Goal: Information Seeking & Learning: Find specific fact

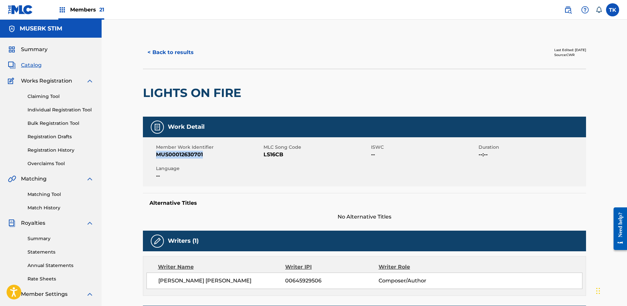
click at [178, 50] on button "< Back to results" at bounding box center [170, 52] width 55 height 16
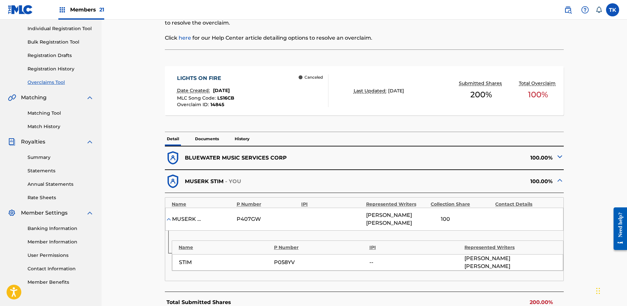
click at [567, 7] on img at bounding box center [568, 10] width 8 height 8
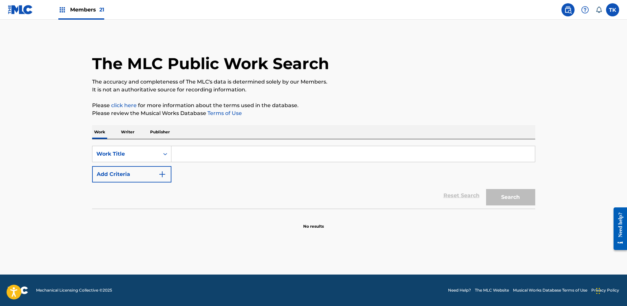
click at [226, 139] on div "SearchWithCriteria1f7ce4fa-ba5a-474e-b9e9-9501a5bf1975 Work Title Add Criteria …" at bounding box center [313, 173] width 443 height 69
click at [140, 154] on div "Work Title" at bounding box center [125, 154] width 59 height 8
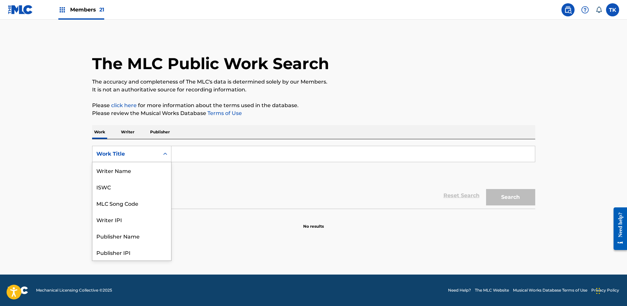
scroll to position [33, 0]
click at [143, 167] on div "MLC Song Code" at bounding box center [131, 170] width 79 height 16
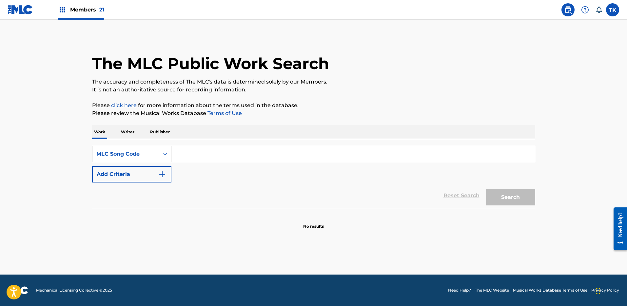
click at [200, 154] on input "Search Form" at bounding box center [352, 154] width 363 height 16
type input "T0931W"
click at [505, 202] on button "Search" at bounding box center [510, 197] width 49 height 16
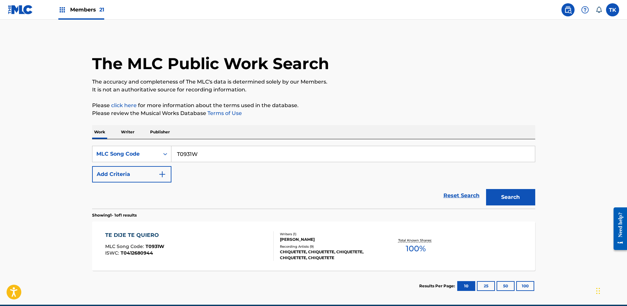
click at [238, 253] on div "TE DIJE TE QUIERO MLC Song Code : T0931W ISWC : T0412680944" at bounding box center [189, 245] width 168 height 29
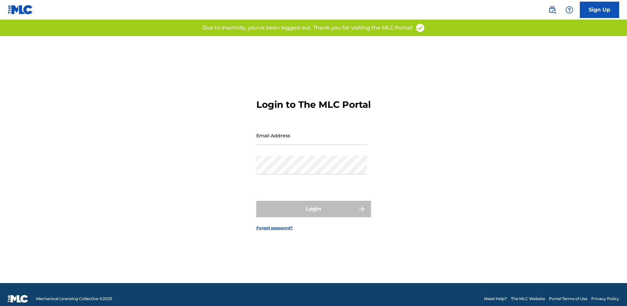
scroll to position [9, 0]
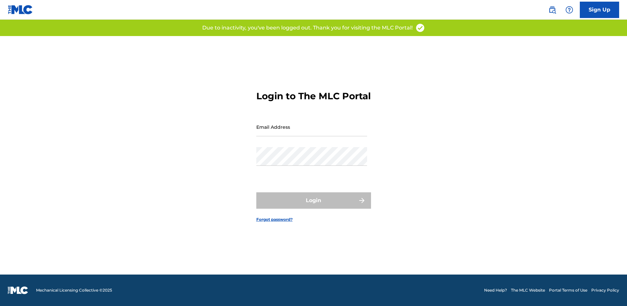
type input "[PERSON_NAME][EMAIL_ADDRESS][DOMAIN_NAME]"
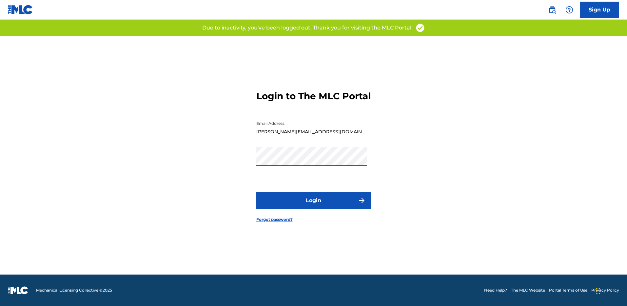
scroll to position [0, 0]
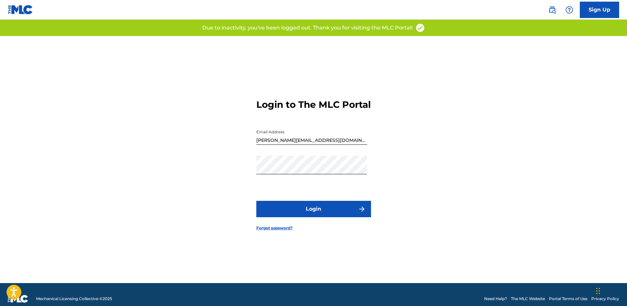
click at [312, 216] on button "Login" at bounding box center [313, 209] width 115 height 16
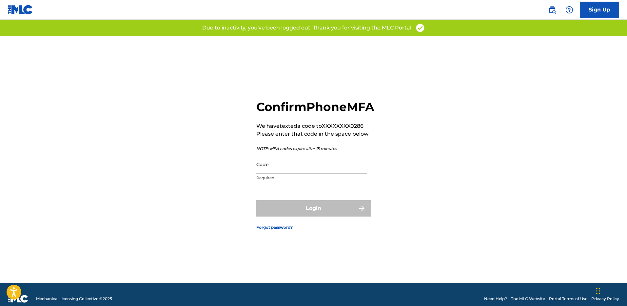
click at [312, 167] on input "Code" at bounding box center [311, 164] width 111 height 19
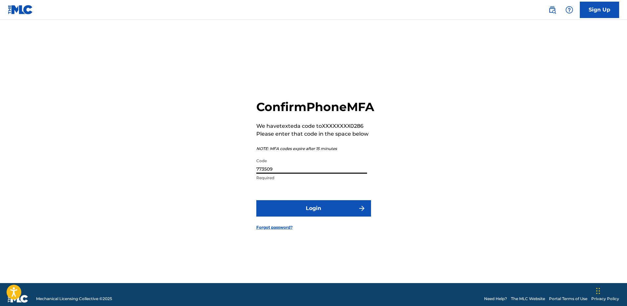
type input "773509"
click at [256, 200] on button "Login" at bounding box center [313, 208] width 115 height 16
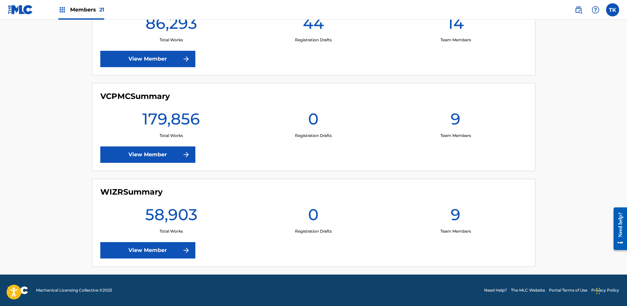
scroll to position [1939, 0]
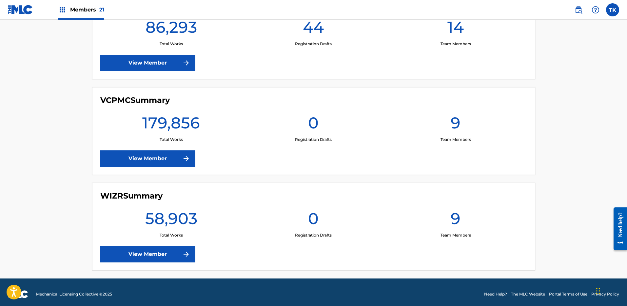
click at [572, 12] on link at bounding box center [578, 9] width 13 height 13
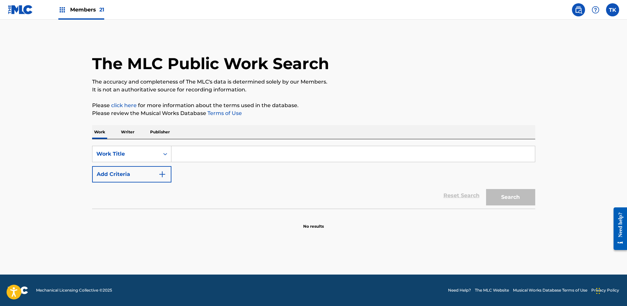
click at [216, 161] on input "Search Form" at bounding box center [352, 154] width 363 height 16
click at [147, 155] on div "Work Title" at bounding box center [125, 154] width 59 height 8
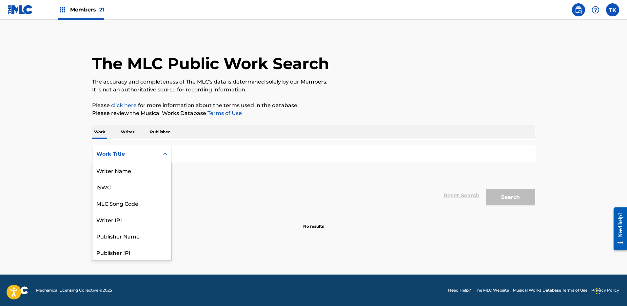
scroll to position [33, 0]
click at [139, 170] on div "MLC Song Code" at bounding box center [131, 170] width 79 height 16
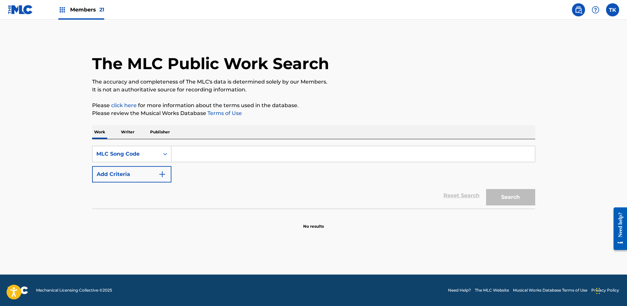
click at [204, 152] on input "Search Form" at bounding box center [352, 154] width 363 height 16
paste input "T0931W"
type input "T0931W"
click at [488, 198] on button "Search" at bounding box center [510, 197] width 49 height 16
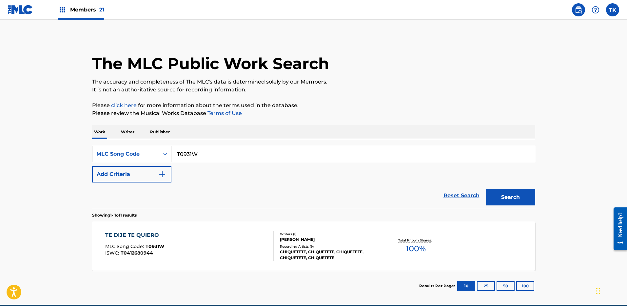
click at [182, 240] on div "TE DIJE TE QUIERO MLC Song Code : T0931W ISWC : T0412680944" at bounding box center [189, 245] width 168 height 29
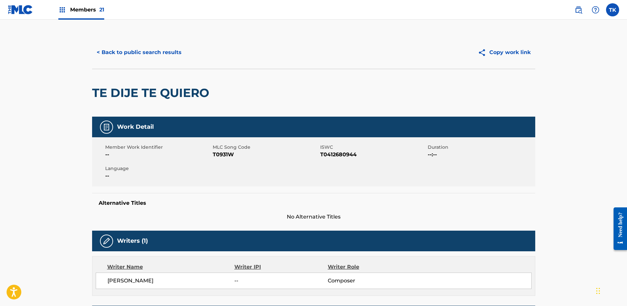
click at [322, 159] on div "Member Work Identifier -- MLC Song Code T0931W ISWC T0412680944 Duration --:-- …" at bounding box center [313, 161] width 443 height 49
click at [326, 155] on span "T0412680944" at bounding box center [373, 155] width 106 height 8
copy span "T0412680944"
click at [168, 56] on button "< Back to public search results" at bounding box center [139, 52] width 94 height 16
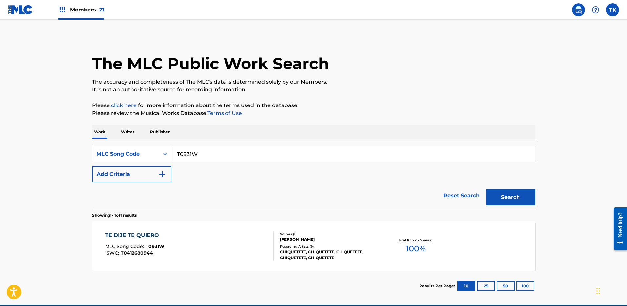
click at [234, 151] on input "T0931W" at bounding box center [352, 154] width 363 height 16
paste input "X6BVG"
type input "TX6BVG"
click at [498, 190] on button "Search" at bounding box center [510, 197] width 49 height 16
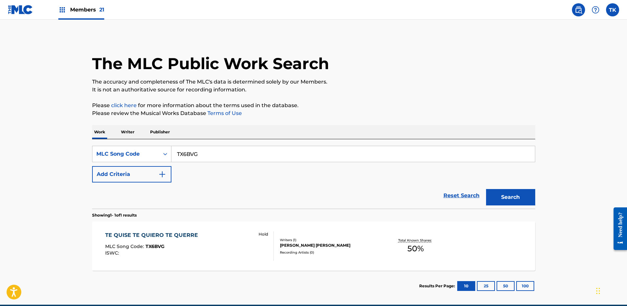
click at [317, 249] on div "Writers ( 1 ) JUAN PARDO SUAREZ Recording Artists ( 0 )" at bounding box center [326, 246] width 105 height 17
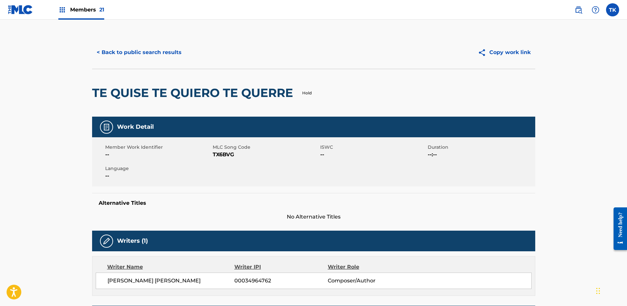
click at [164, 57] on button "< Back to public search results" at bounding box center [139, 52] width 94 height 16
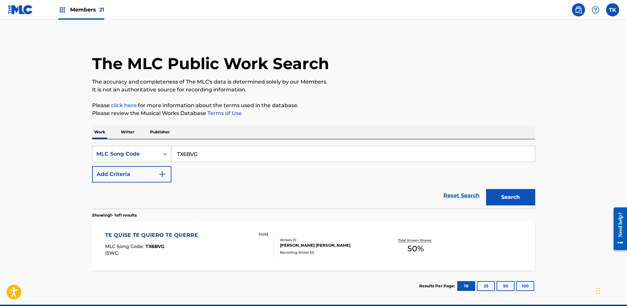
click at [259, 151] on input "TX6BVG" at bounding box center [352, 154] width 363 height 16
paste input "04274"
type input "T04274"
click at [543, 205] on main "The MLC Public Work Search The accuracy and completeness of The MLC's data is d…" at bounding box center [313, 162] width 627 height 285
click at [522, 198] on button "Search" at bounding box center [510, 197] width 49 height 16
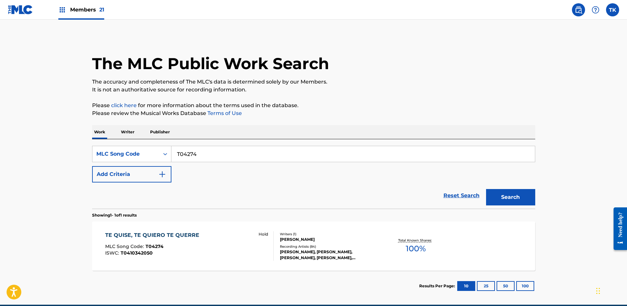
scroll to position [30, 0]
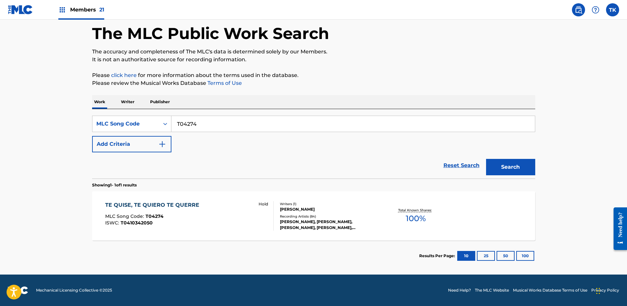
click at [272, 212] on div "Hold" at bounding box center [263, 215] width 21 height 29
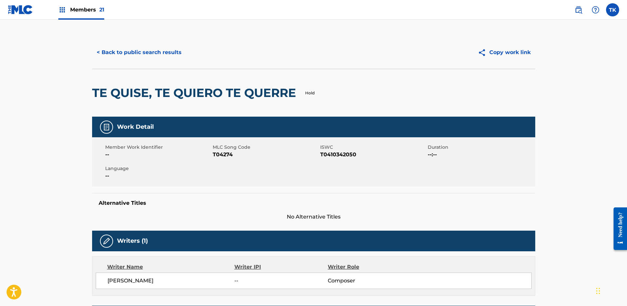
click at [141, 48] on button "< Back to public search results" at bounding box center [139, 52] width 94 height 16
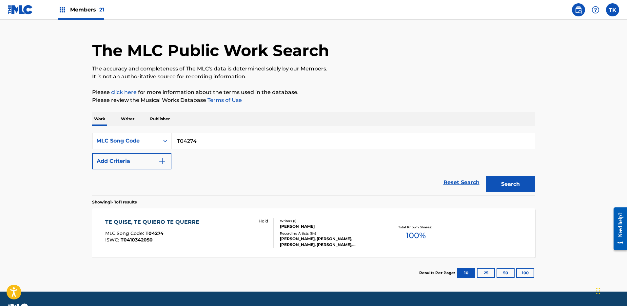
click at [227, 145] on input "T04274" at bounding box center [352, 141] width 363 height 16
paste input "A6145Q"
type input "A6145Q"
click at [491, 183] on button "Search" at bounding box center [510, 184] width 49 height 16
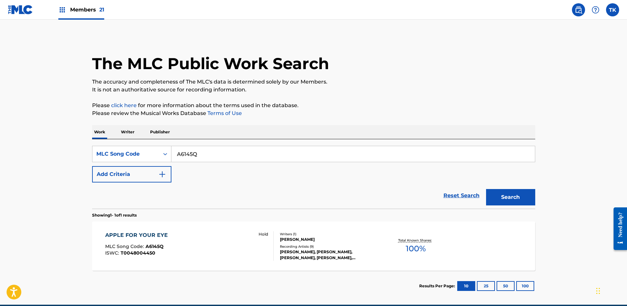
click at [251, 245] on div "APPLE FOR YOUR EYE MLC Song Code : A6145Q ISWC : T0048004450 Hold" at bounding box center [189, 245] width 168 height 29
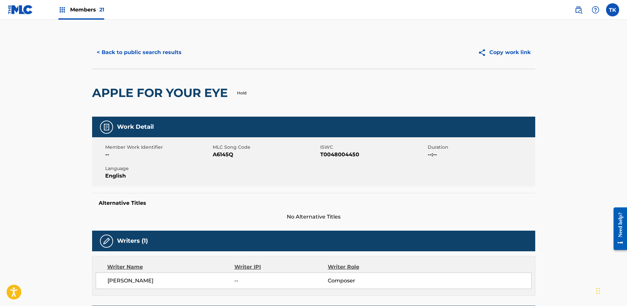
click at [330, 155] on span "T0048004450" at bounding box center [373, 155] width 106 height 8
click at [229, 153] on span "A6145Q" at bounding box center [266, 155] width 106 height 8
copy span "A6145Q"
